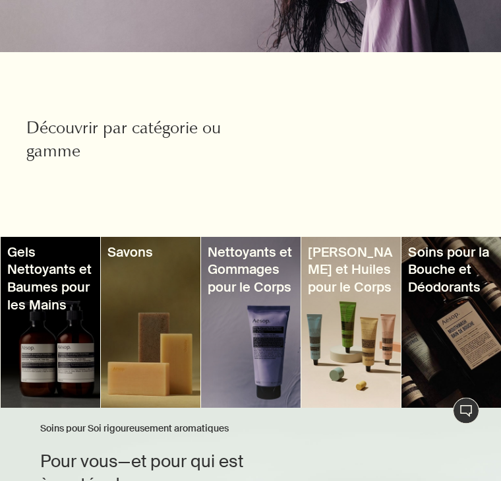
scroll to position [410, 0]
click at [46, 268] on h3 "Gels Nettoyants et Baumes pour les Mains" at bounding box center [50, 278] width 86 height 70
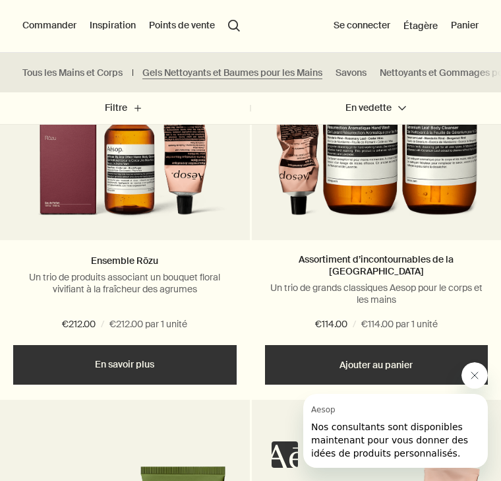
click at [132, 356] on link "En savoir plus" at bounding box center [124, 365] width 223 height 40
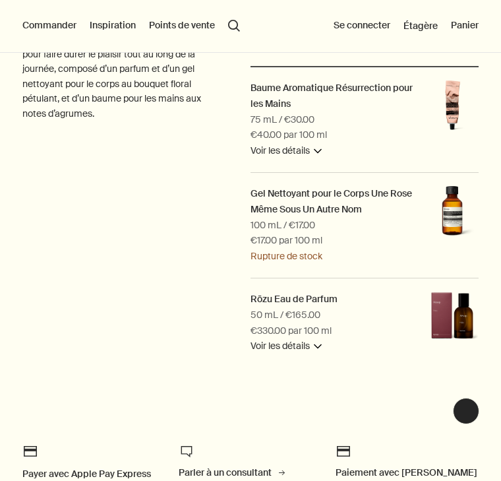
scroll to position [502, 0]
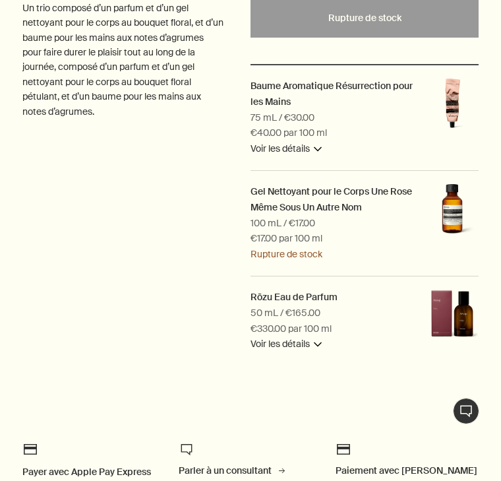
click at [328, 189] on h2 "Gel Nettoyant pour le Corps Une Rose Même Sous Un Autre Nom" at bounding box center [330, 199] width 161 height 28
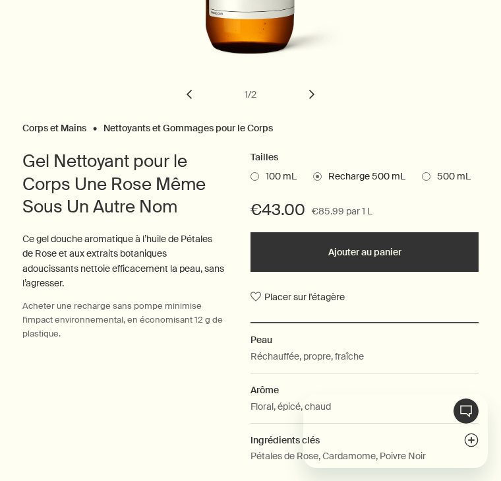
scroll to position [382, 0]
